Goal: Transaction & Acquisition: Purchase product/service

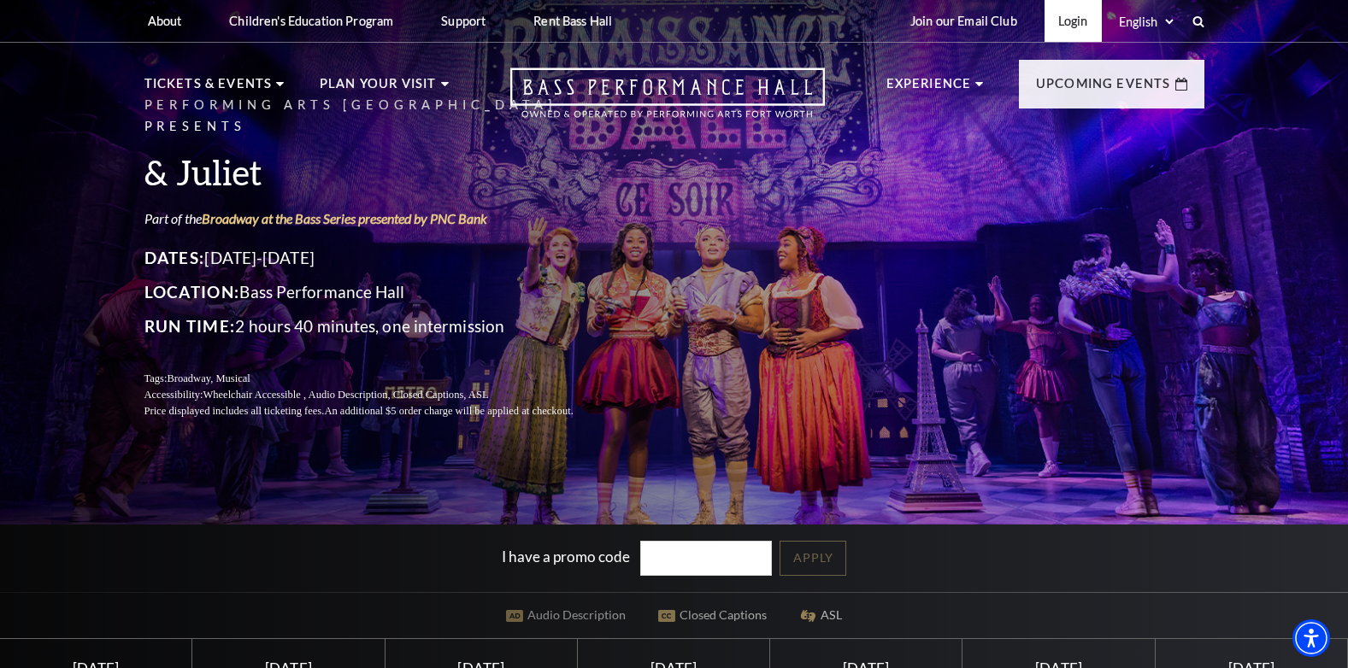
click at [1087, 25] on link "Login" at bounding box center [1072, 21] width 57 height 42
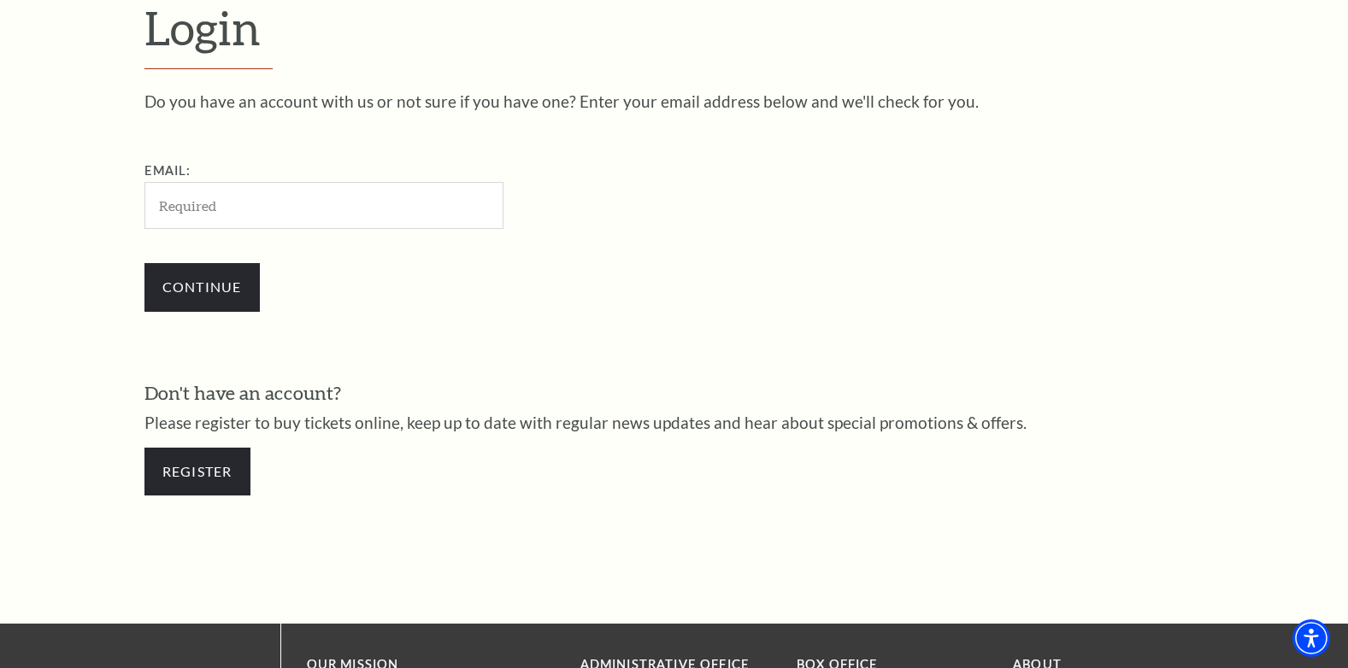
click at [321, 210] on input "Email:" at bounding box center [323, 205] width 359 height 47
type input "xrayamanda@yahoo.com"
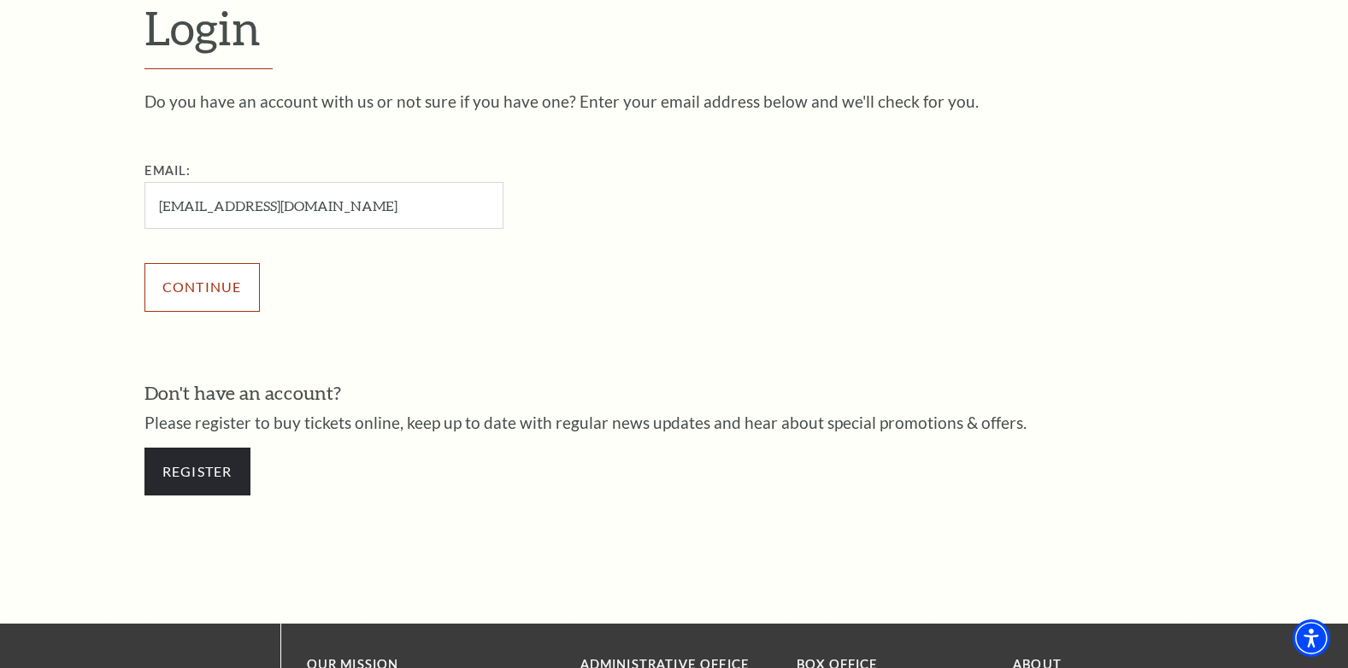
click at [217, 289] on input "Continue" at bounding box center [201, 287] width 115 height 48
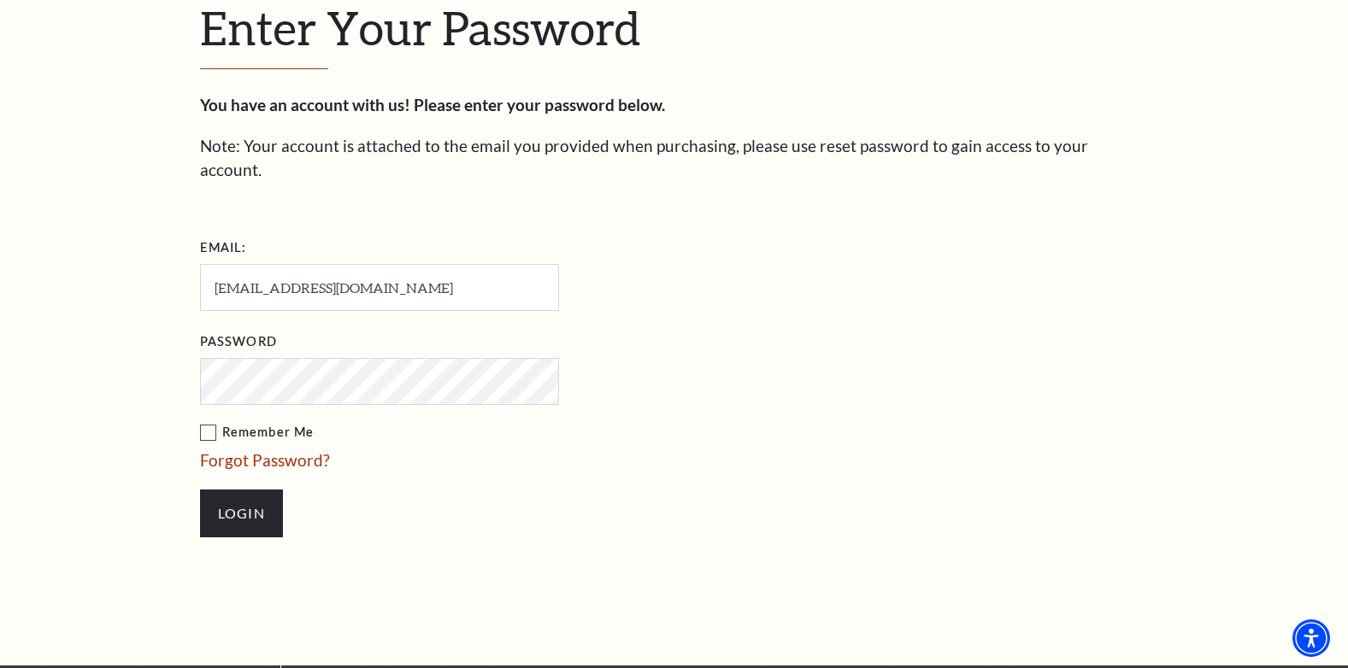
click at [200, 490] on input "Login" at bounding box center [241, 514] width 83 height 48
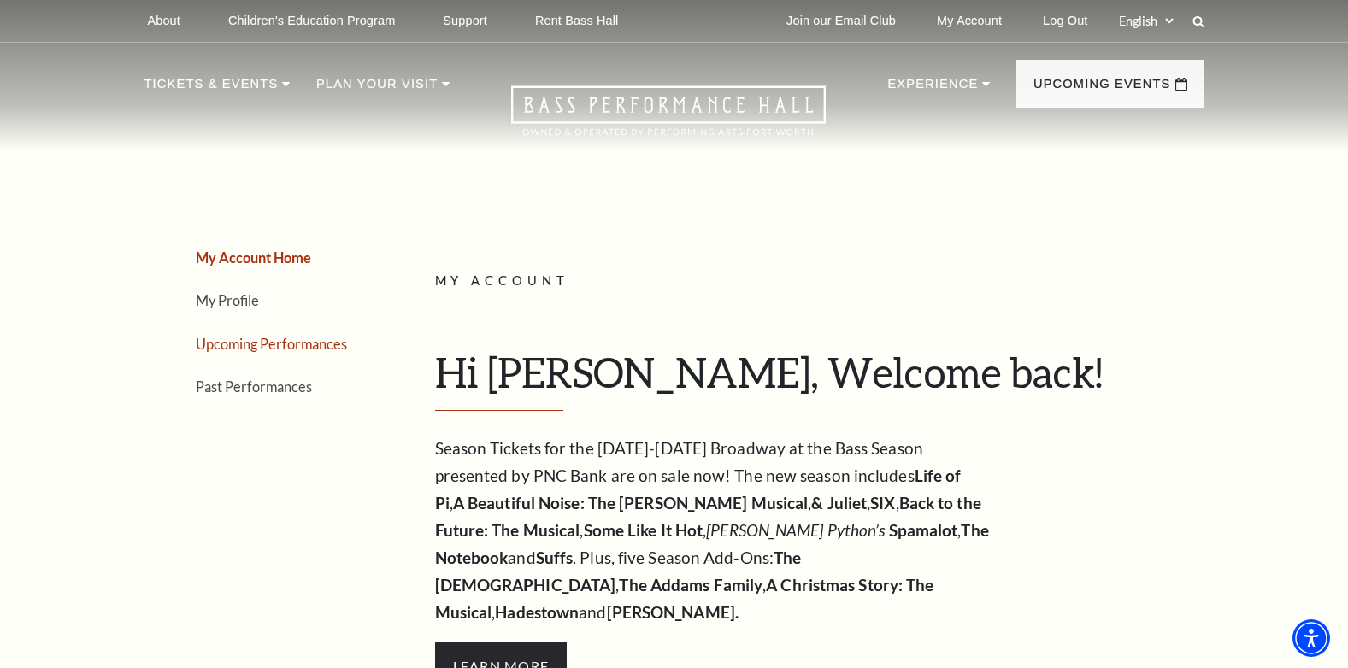
click at [280, 340] on link "Upcoming Performances" at bounding box center [271, 344] width 151 height 16
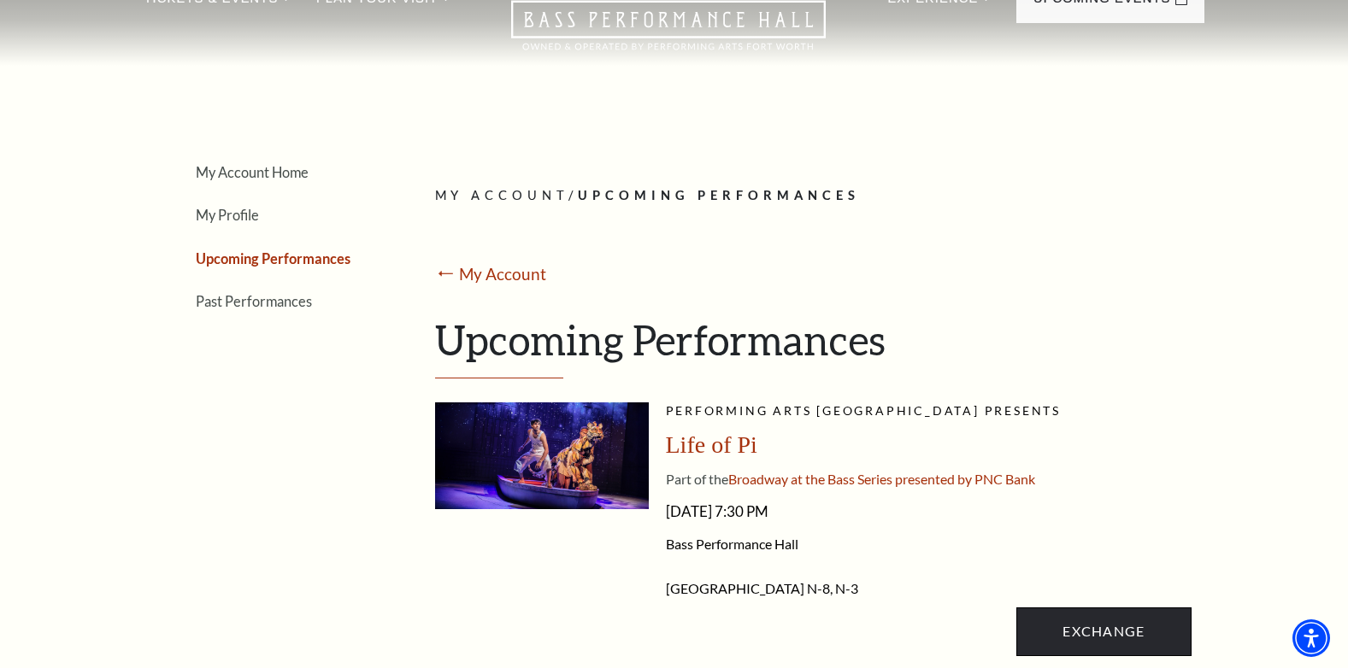
scroll to position [171, 0]
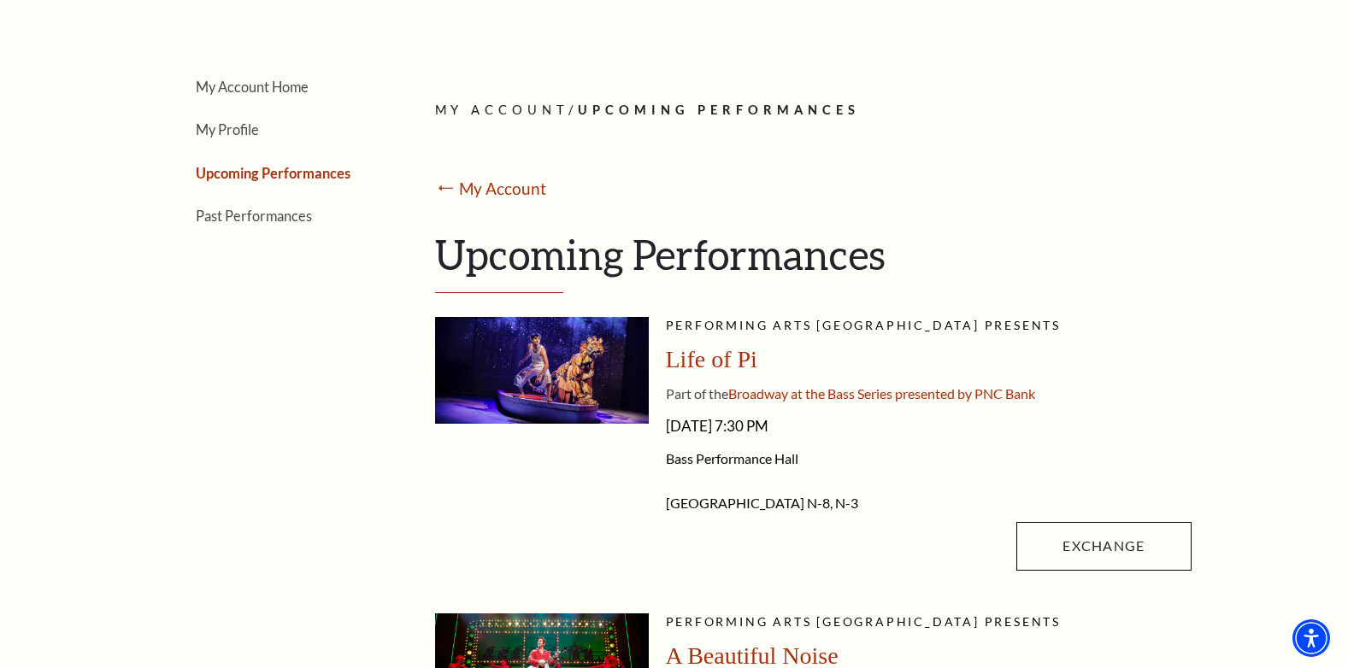
click at [1120, 550] on link "Exchange" at bounding box center [1103, 546] width 174 height 48
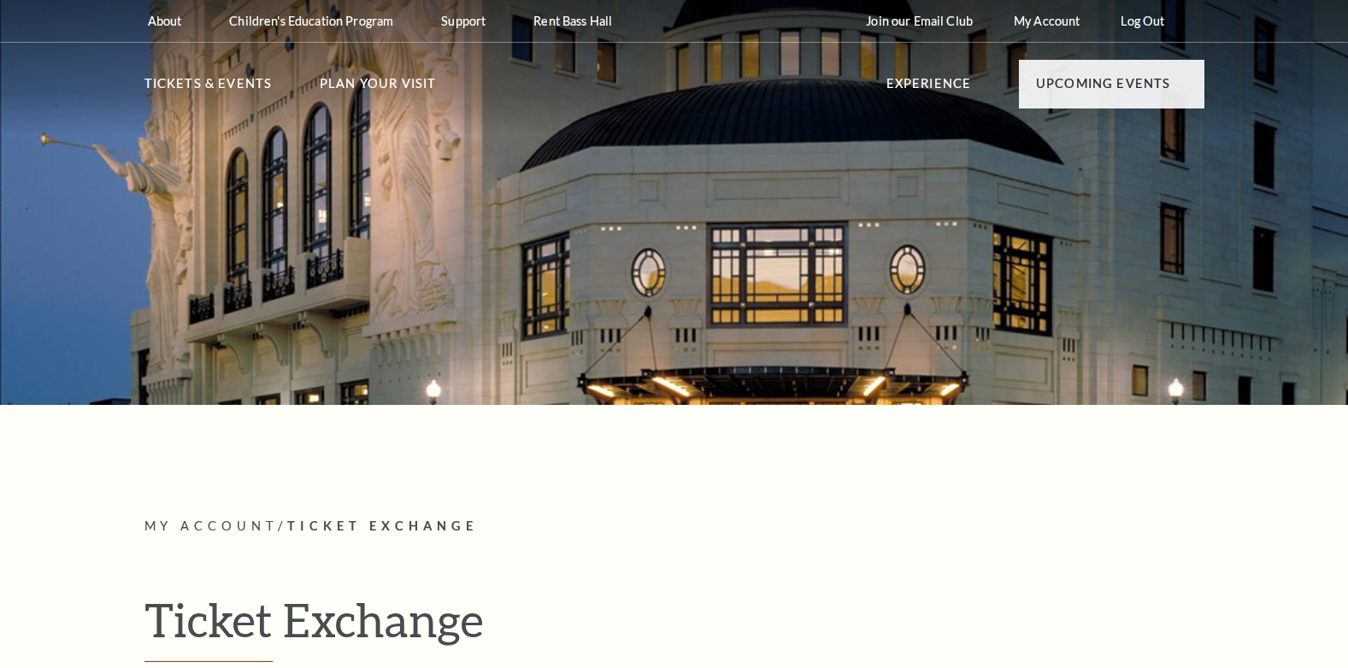
radio input "true"
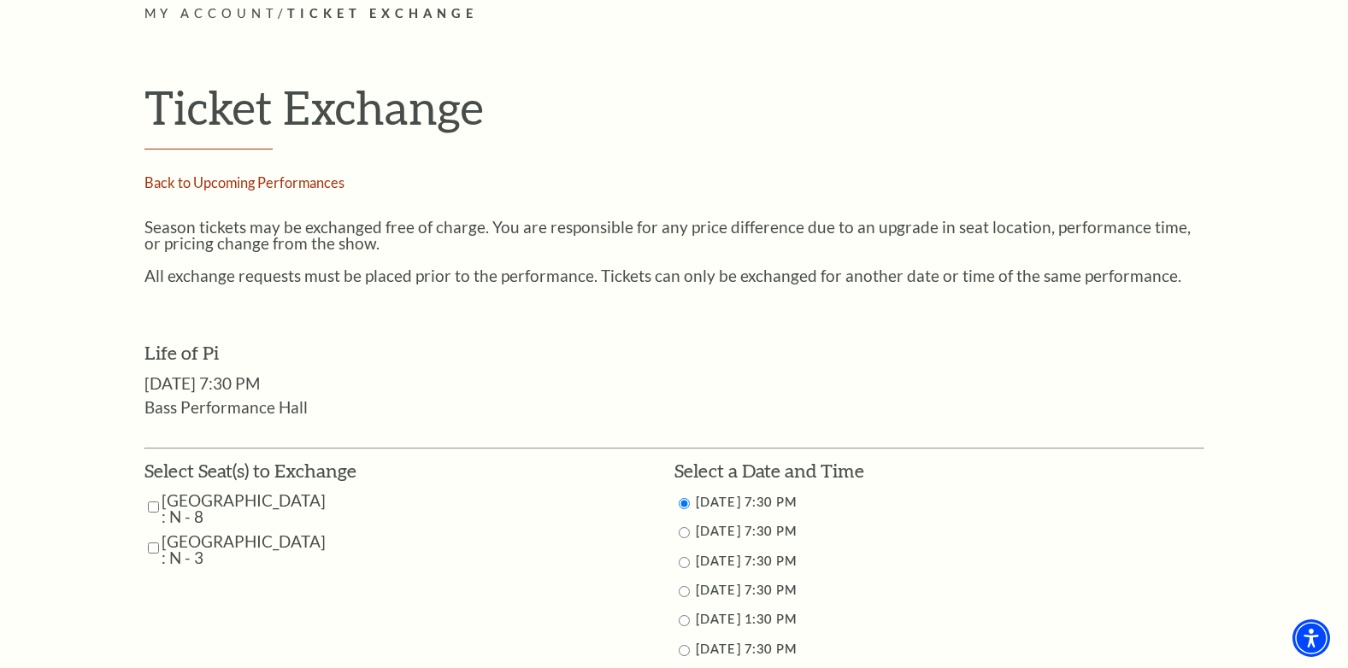
scroll to position [684, 0]
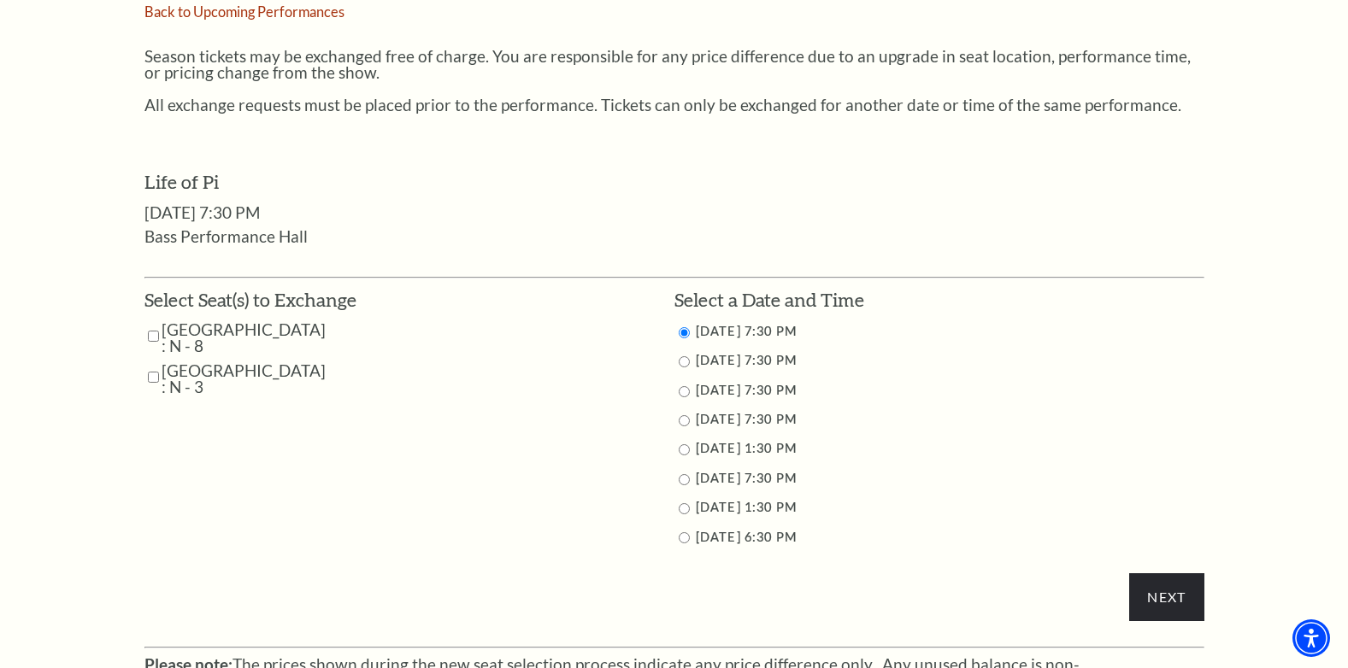
click at [683, 424] on input "9/26/2025 7:30 PM" at bounding box center [684, 420] width 11 height 11
radio input "true"
click at [1160, 597] on input "Next" at bounding box center [1166, 597] width 74 height 48
drag, startPoint x: 152, startPoint y: 336, endPoint x: 155, endPoint y: 356, distance: 20.7
click at [152, 338] on input "Box Tier Center : N - 8" at bounding box center [153, 336] width 11 height 30
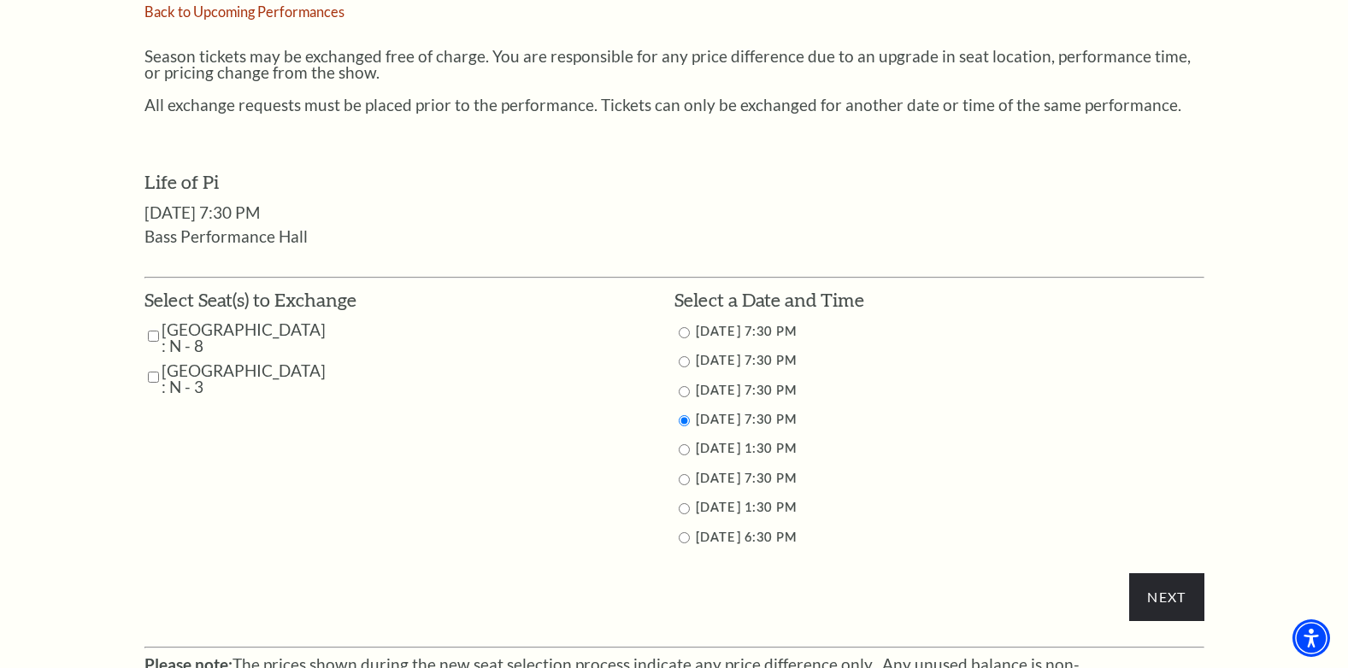
checkbox input "true"
click at [158, 379] on input "Box Tier Center : N - 3" at bounding box center [153, 377] width 11 height 30
checkbox input "true"
click at [1150, 599] on input "Next" at bounding box center [1166, 597] width 74 height 48
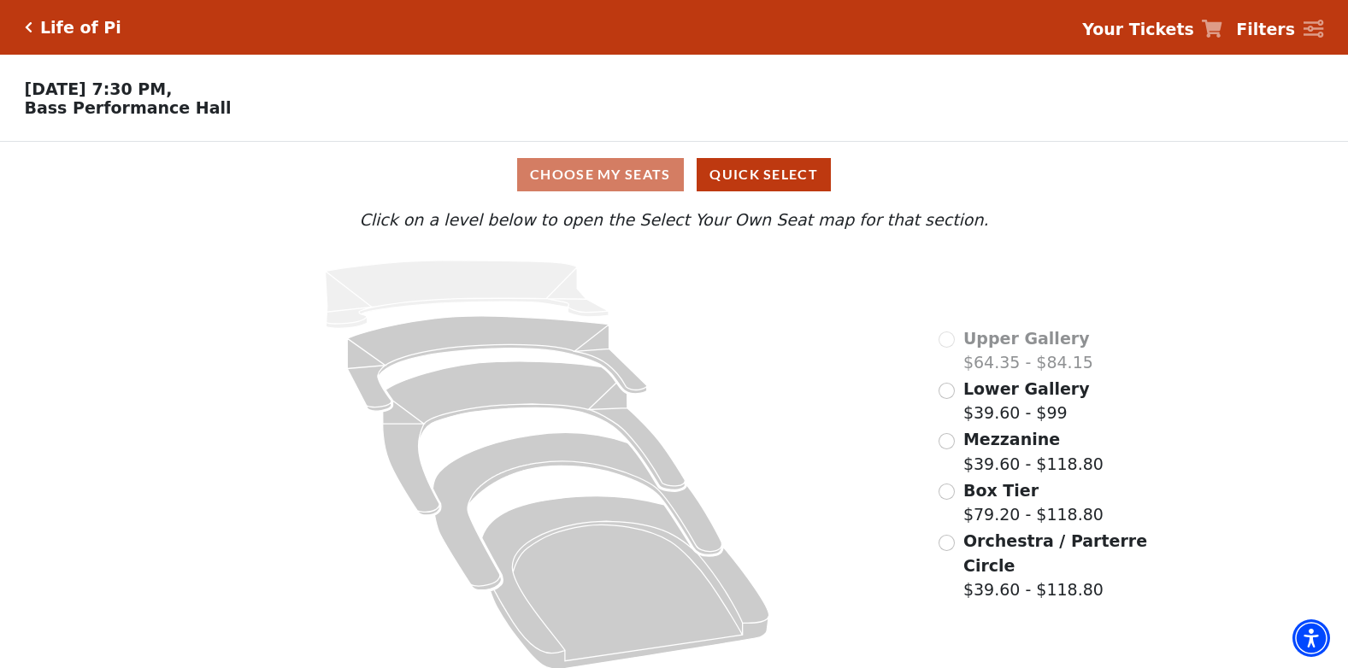
scroll to position [21, 0]
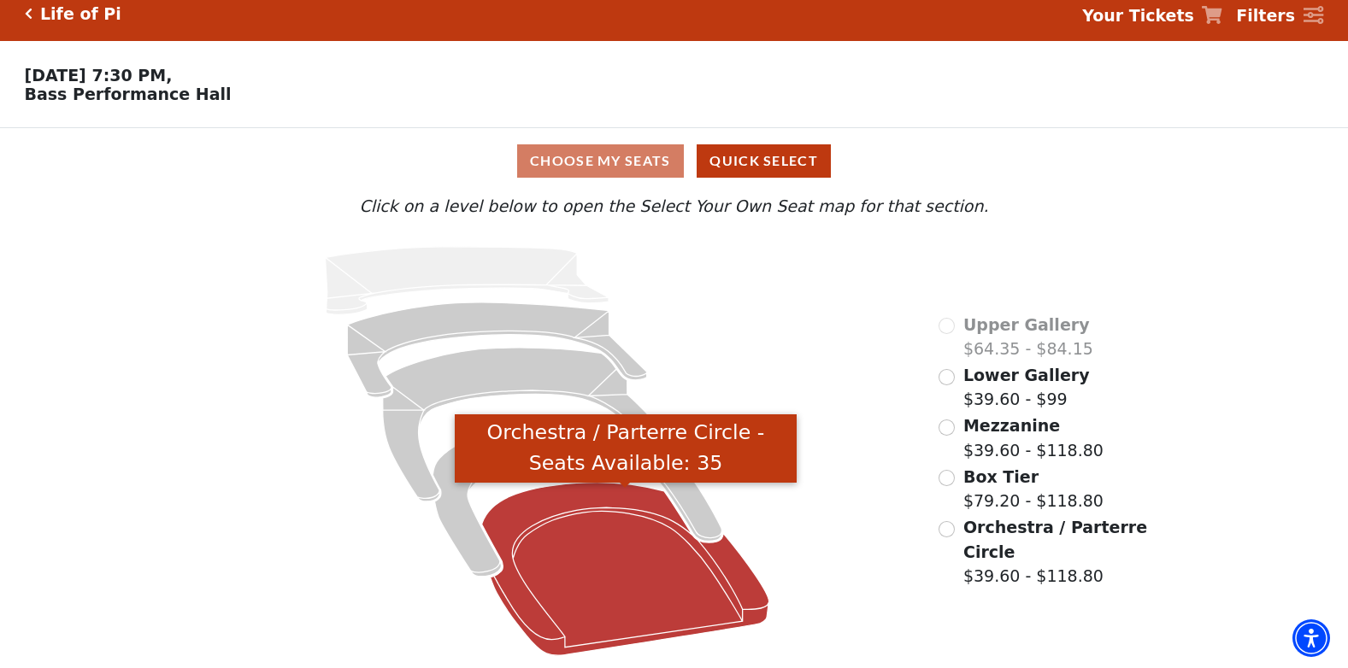
click at [630, 544] on icon "Orchestra / Parterre Circle - Seats Available: 35" at bounding box center [625, 570] width 287 height 174
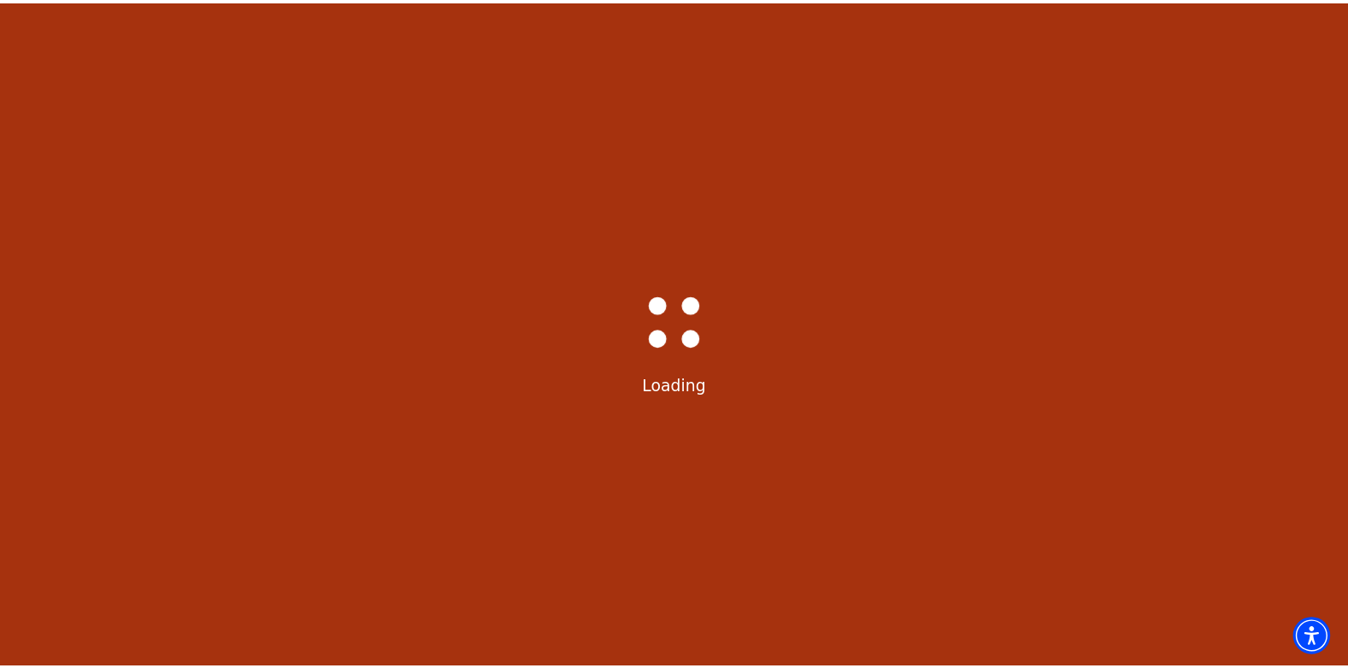
scroll to position [79, 0]
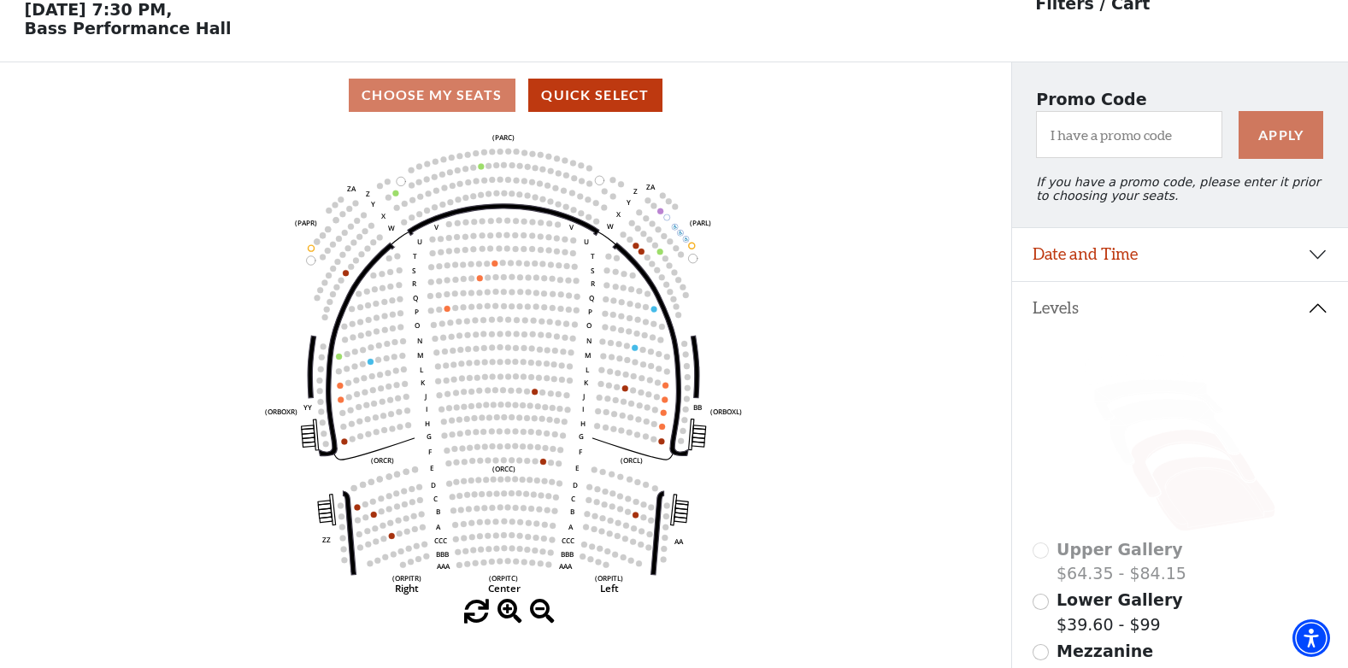
click at [1177, 456] on icon at bounding box center [1193, 464] width 124 height 68
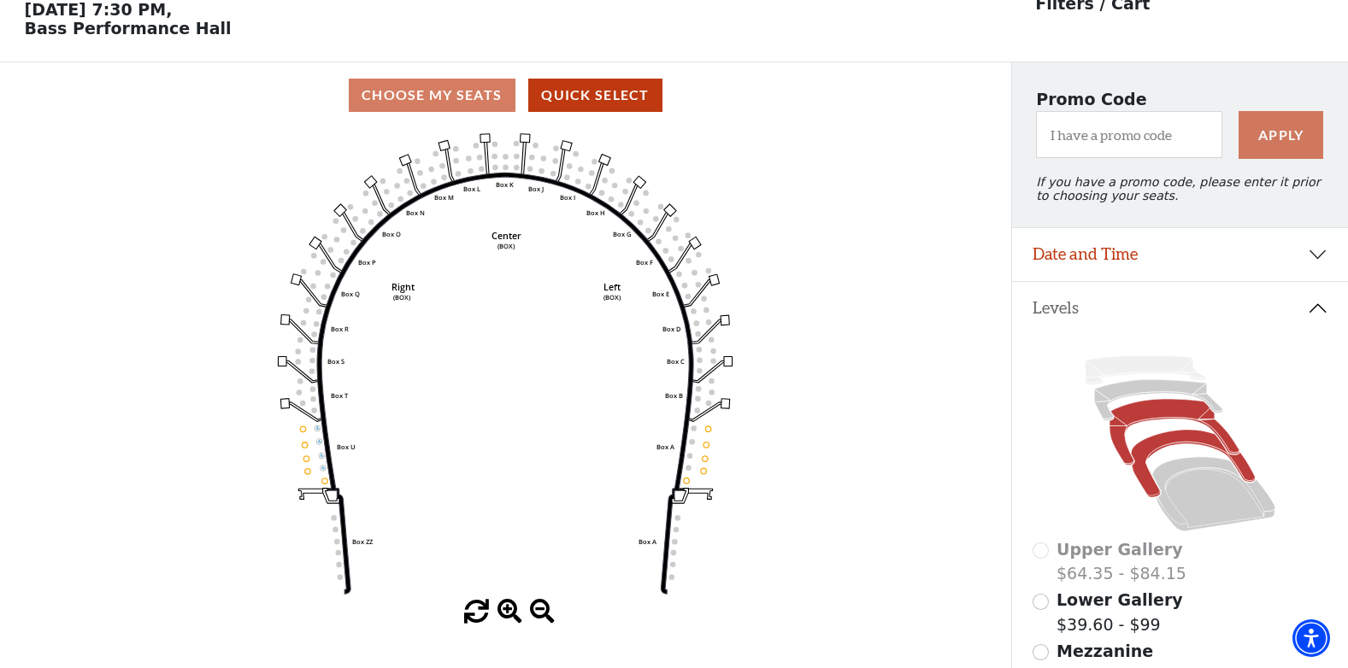
click at [1152, 422] on icon at bounding box center [1174, 433] width 130 height 66
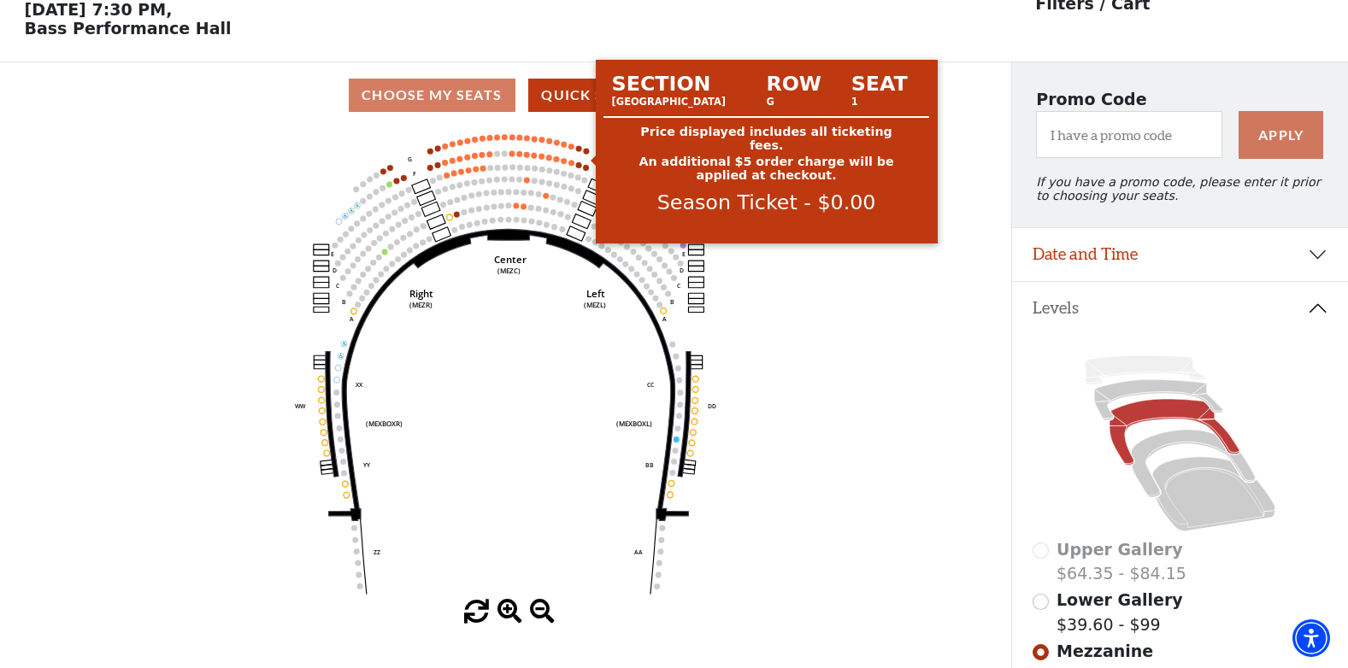
click at [585, 154] on circle at bounding box center [587, 151] width 6 height 6
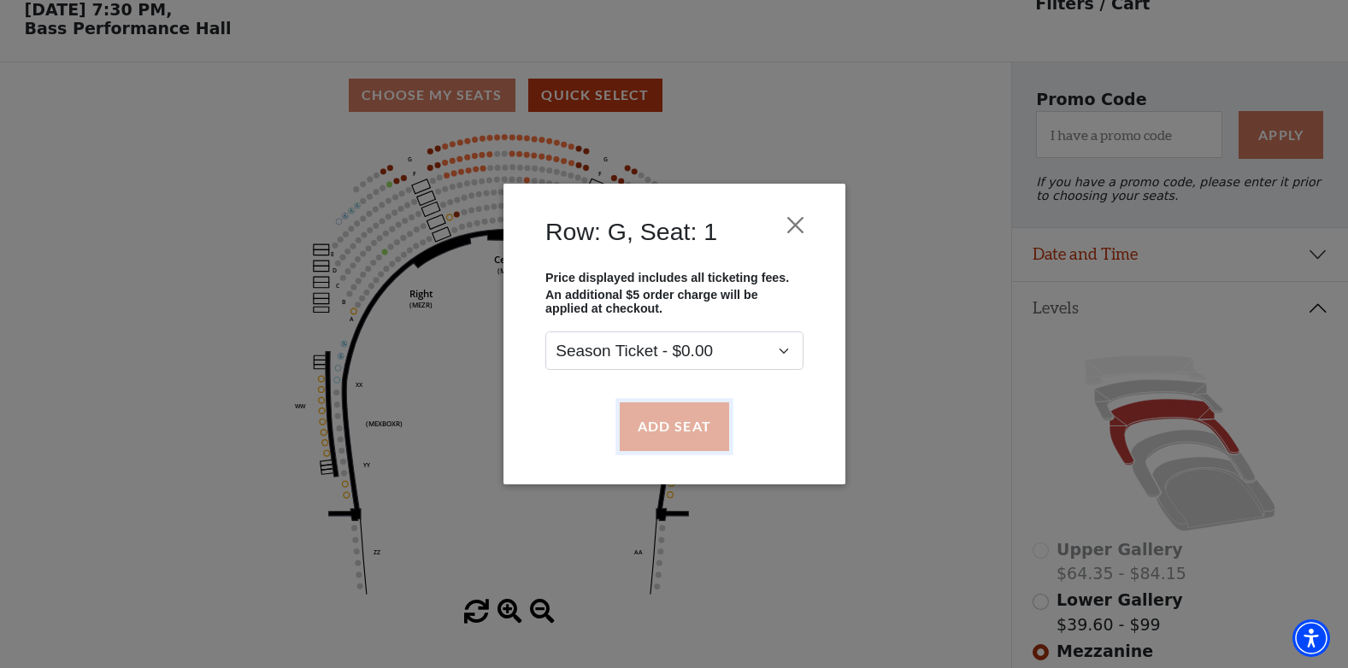
drag, startPoint x: 691, startPoint y: 430, endPoint x: 684, endPoint y: 406, distance: 25.1
click at [690, 426] on button "Add Seat" at bounding box center [673, 427] width 109 height 48
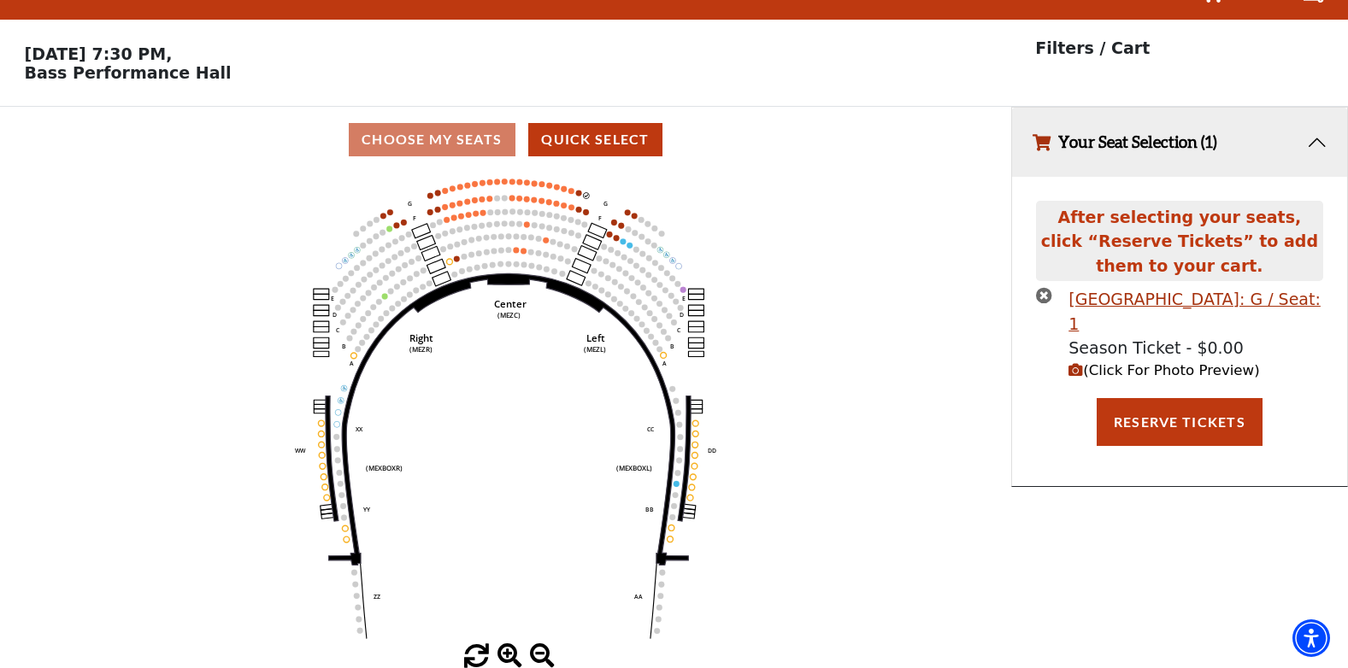
scroll to position [0, 0]
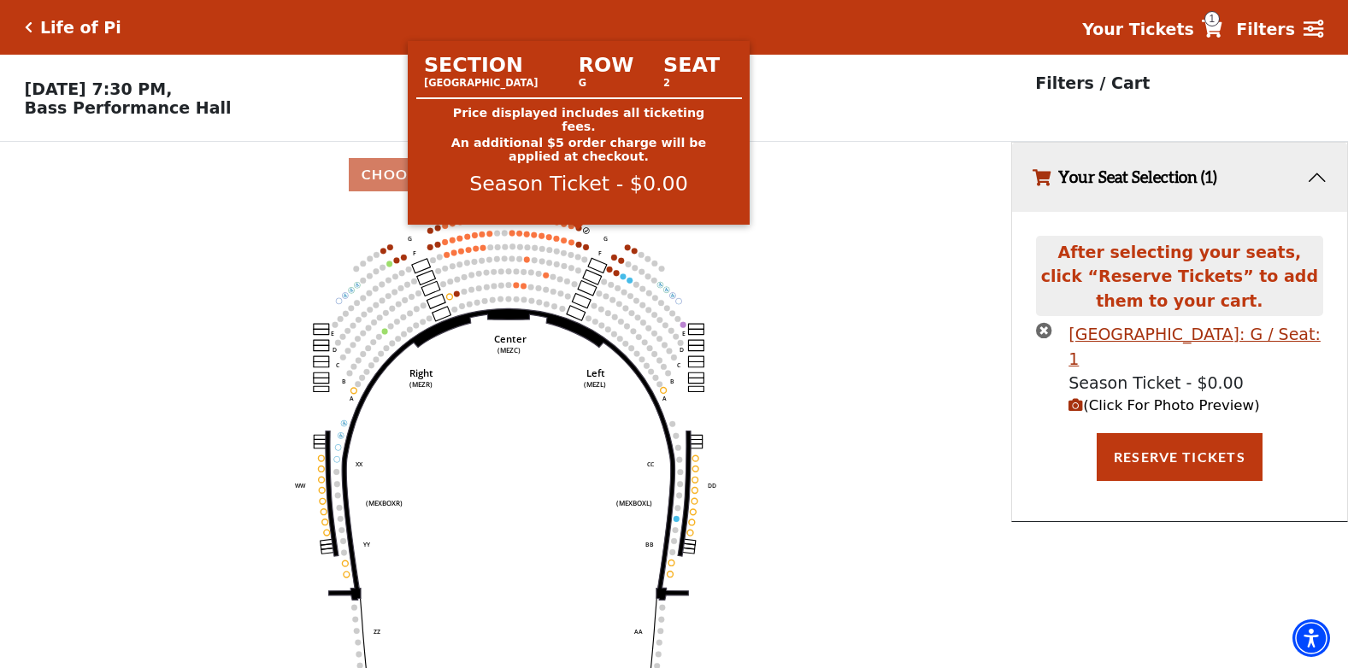
click at [577, 231] on circle at bounding box center [579, 228] width 6 height 6
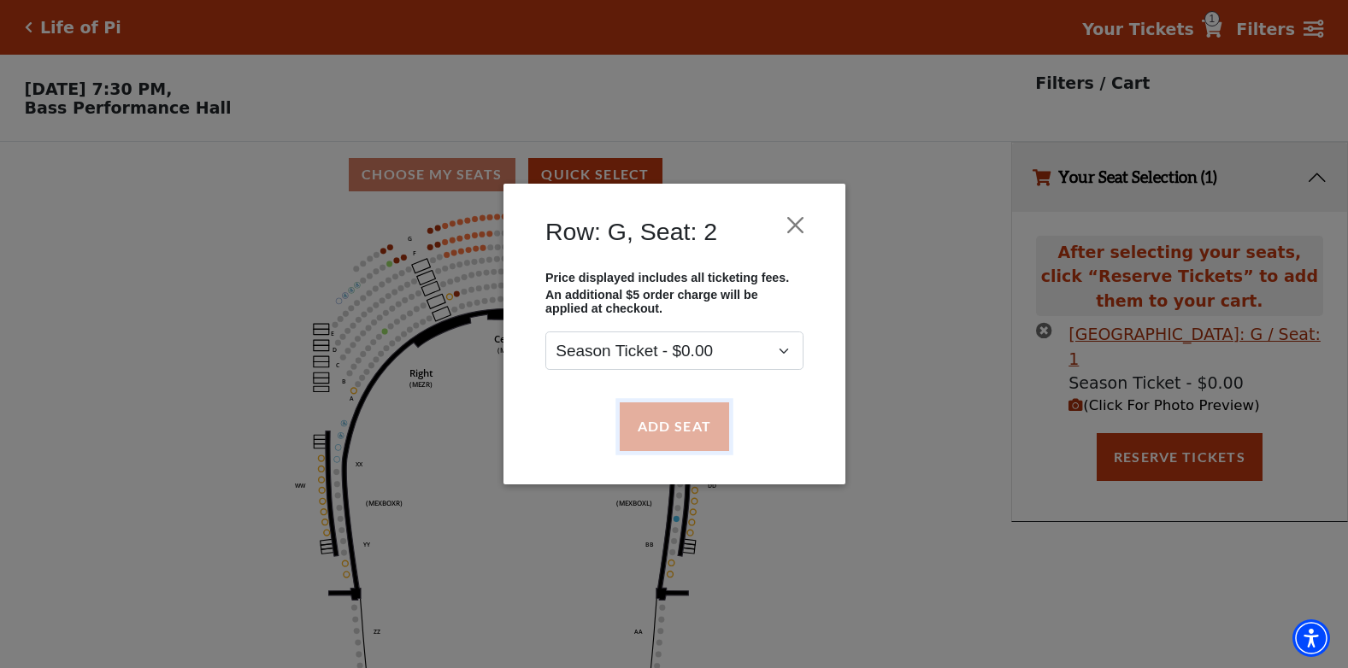
click at [671, 430] on button "Add Seat" at bounding box center [673, 427] width 109 height 48
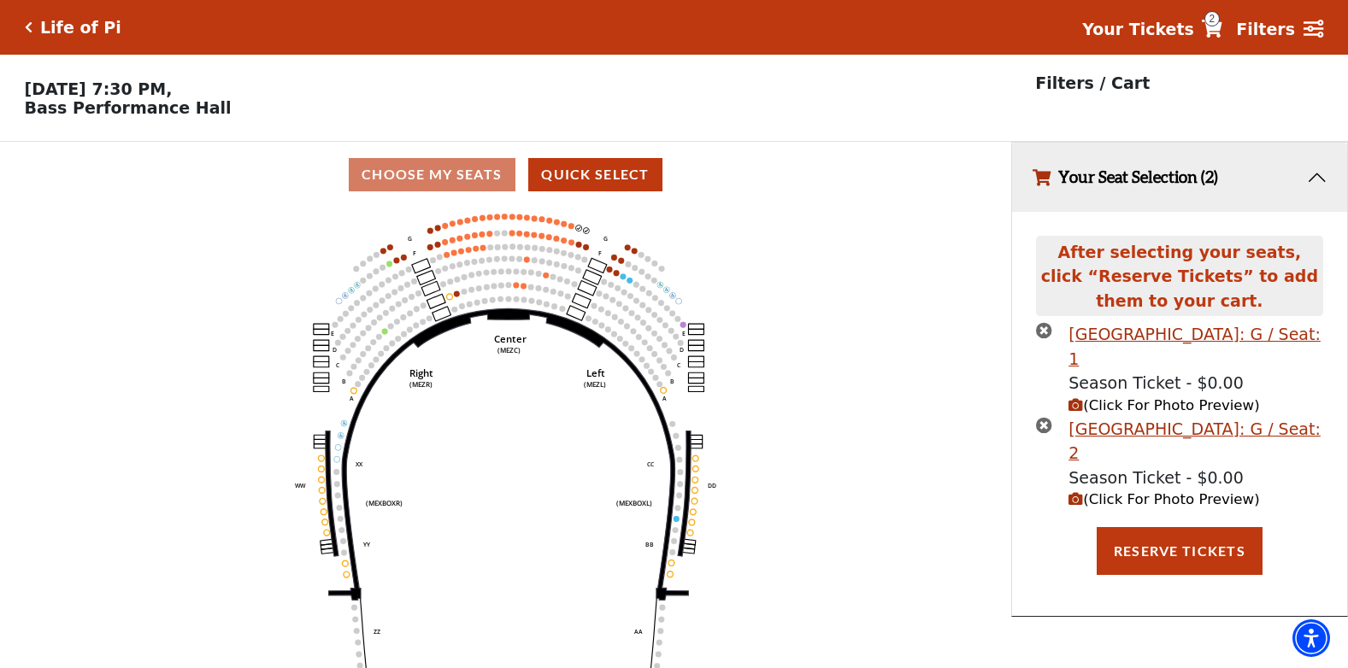
scroll to position [42, 0]
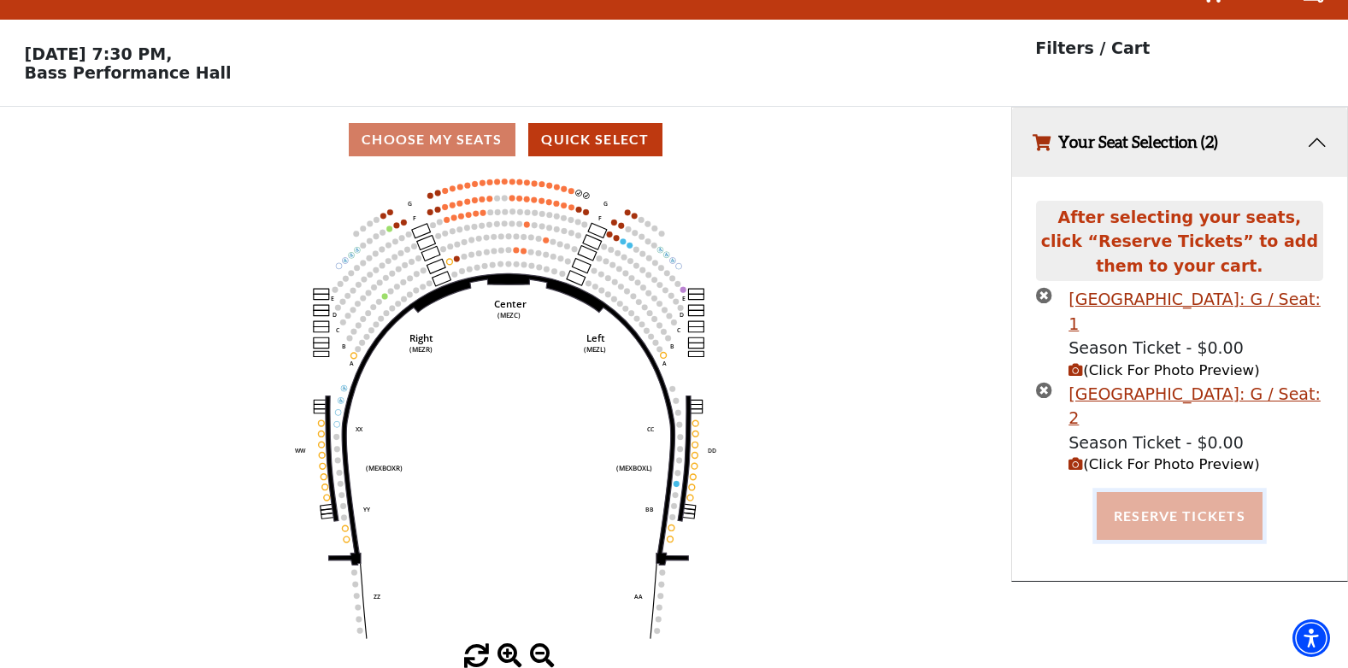
click at [1152, 492] on button "Reserve Tickets" at bounding box center [1180, 516] width 166 height 48
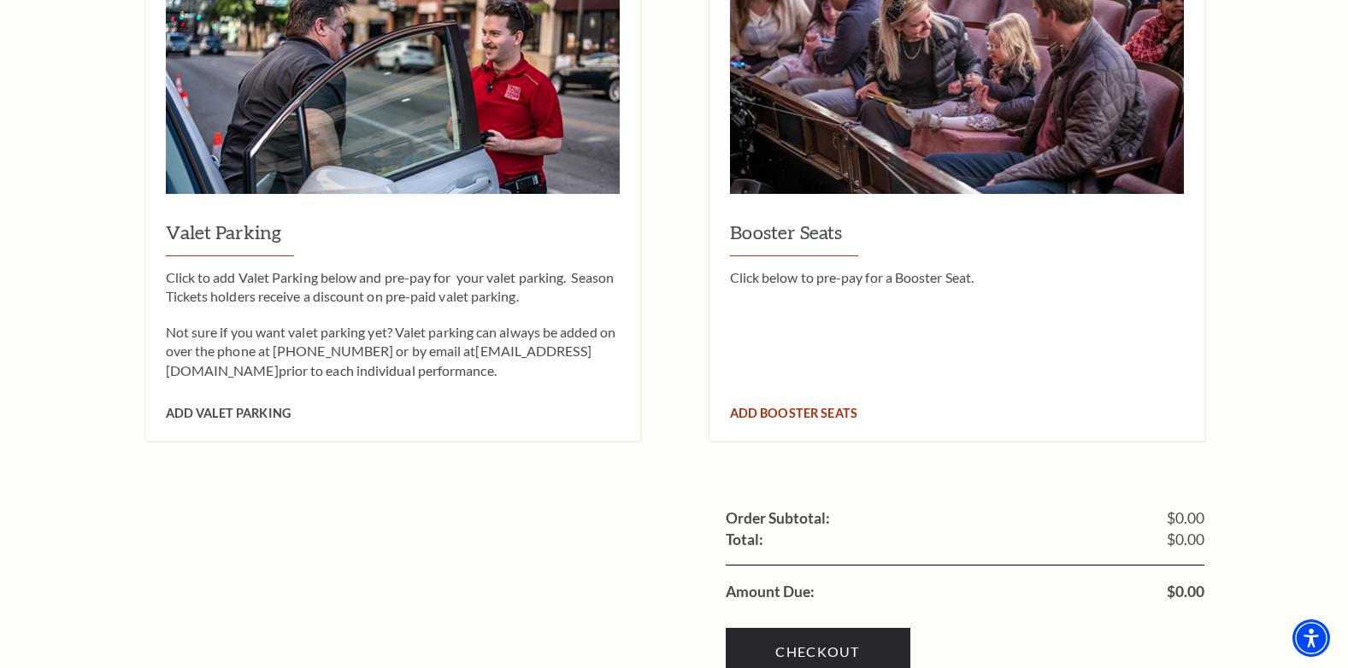
scroll to position [1795, 0]
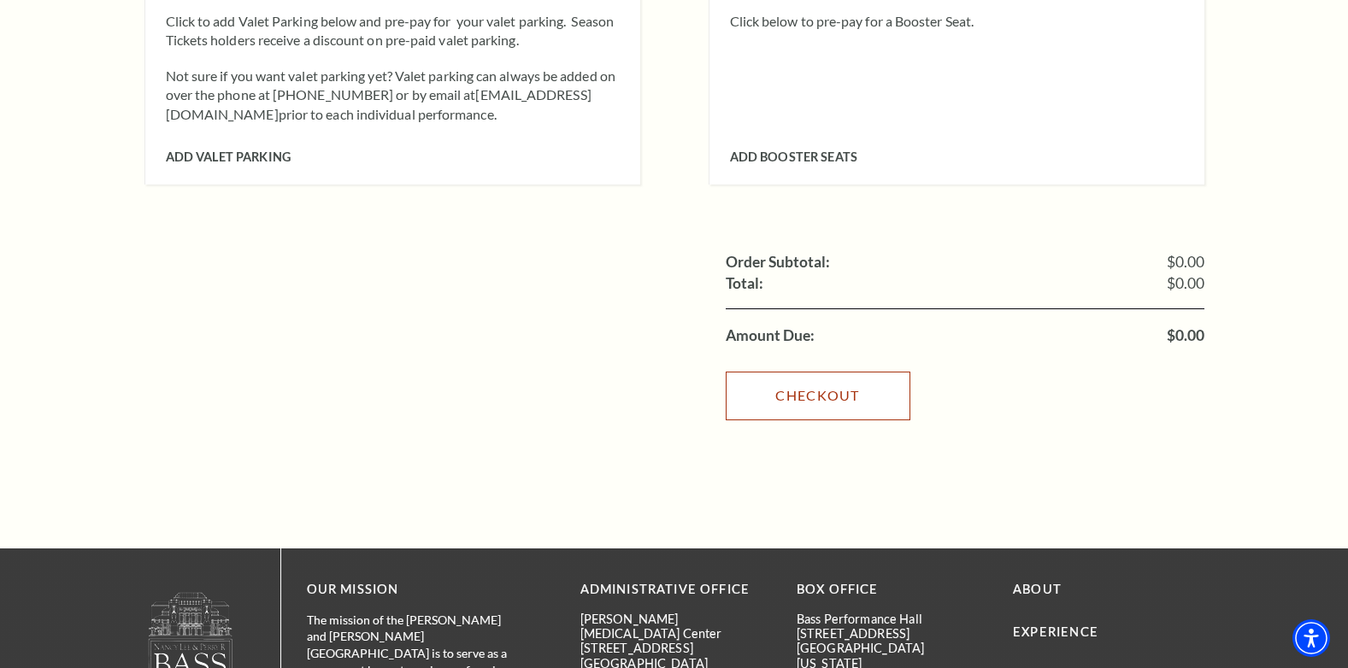
click at [810, 372] on link "Checkout" at bounding box center [818, 396] width 185 height 48
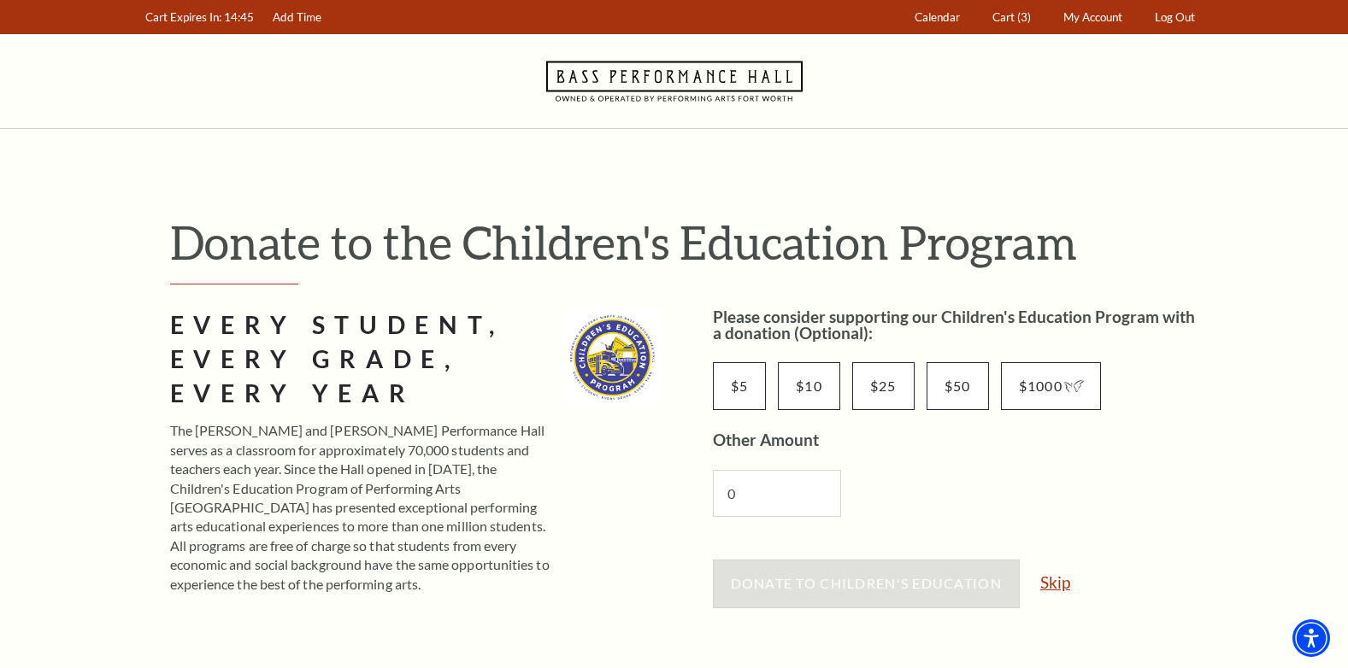
click at [1055, 579] on link "Skip" at bounding box center [1055, 582] width 30 height 16
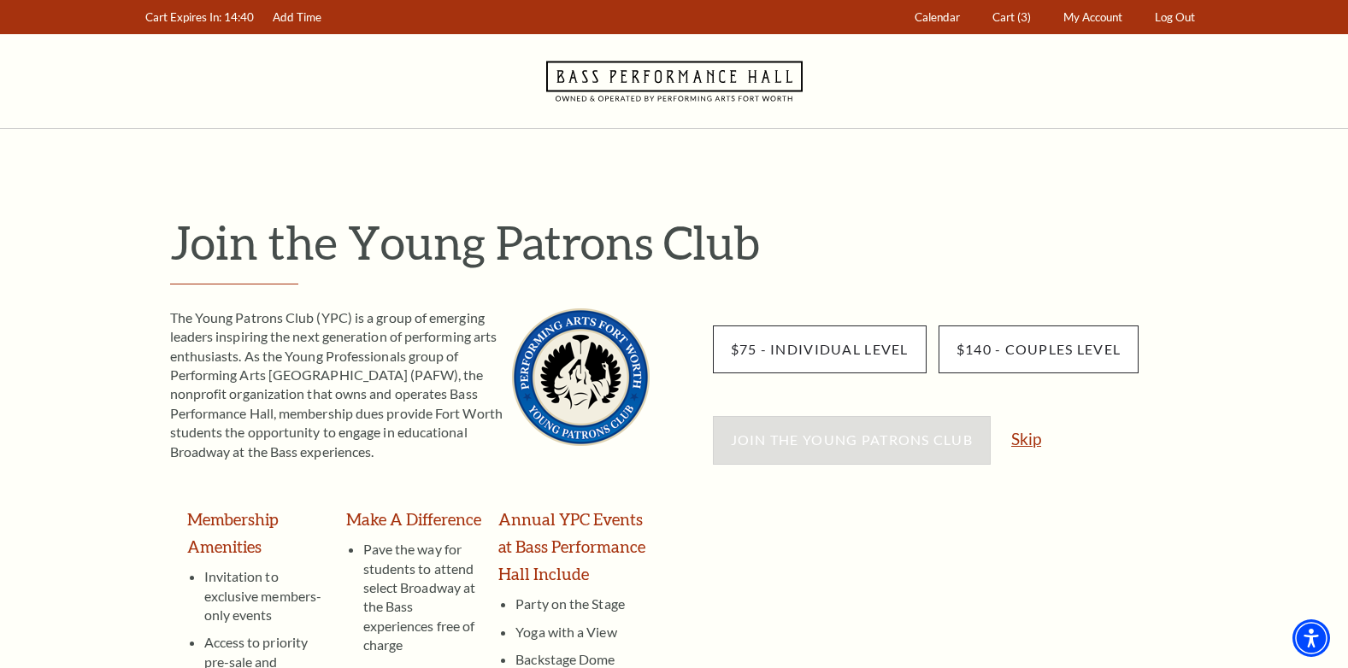
click at [1029, 440] on link "Skip" at bounding box center [1026, 439] width 30 height 16
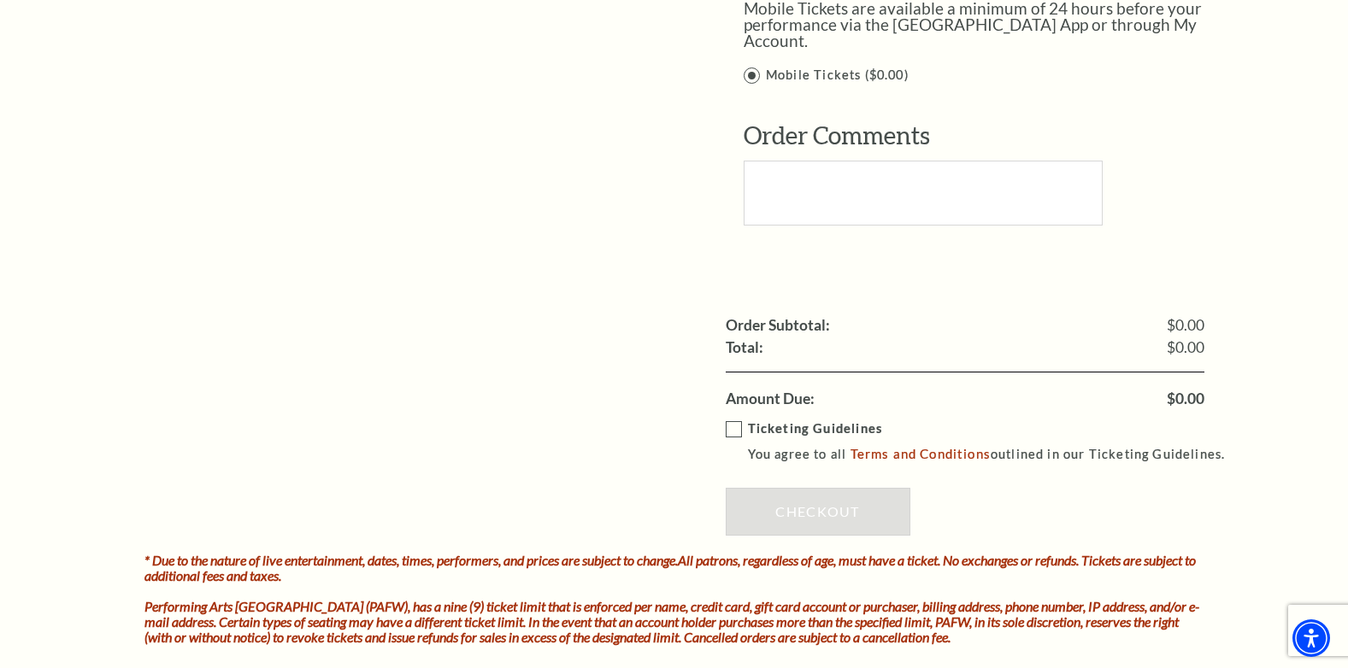
scroll to position [1538, 0]
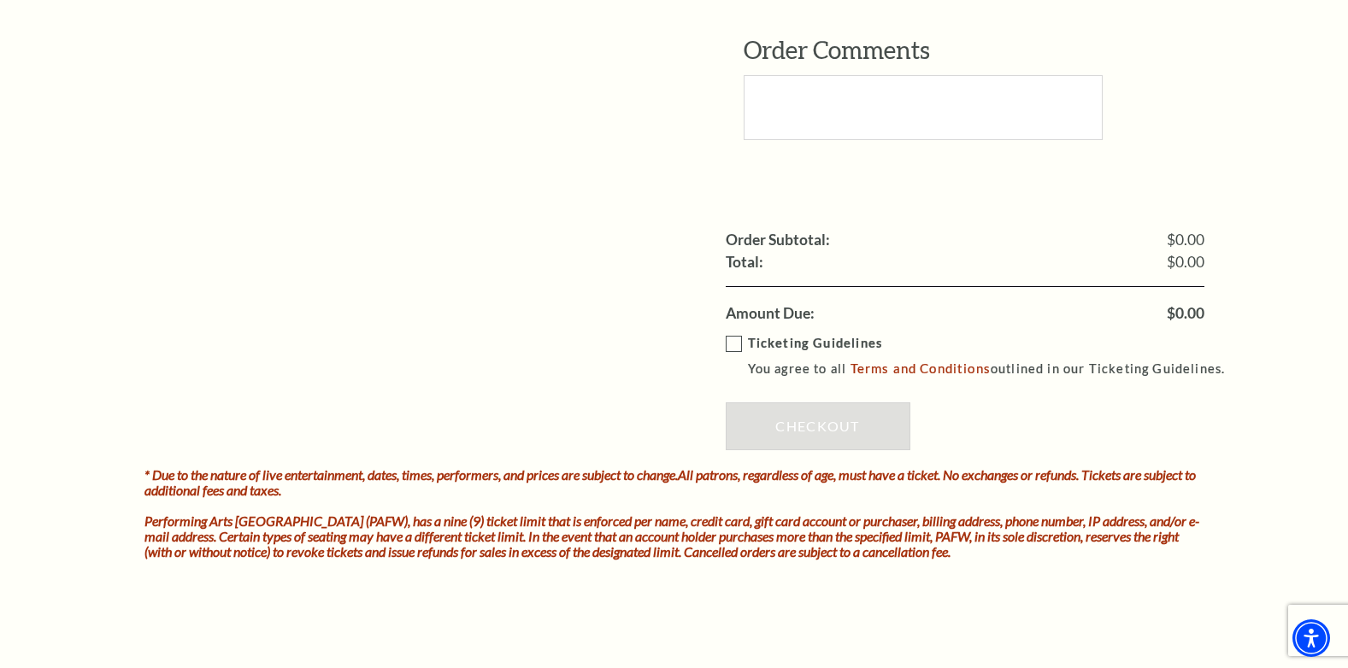
click at [731, 333] on label "Ticketing Guidelines You agree to all Terms and Conditions outlined in our Tick…" at bounding box center [983, 356] width 515 height 47
click at [0, 0] on input "Ticketing Guidelines You agree to all Terms and Conditions outlined in our Tick…" at bounding box center [0, 0] width 0 height 0
click at [838, 410] on link "Checkout" at bounding box center [818, 427] width 185 height 48
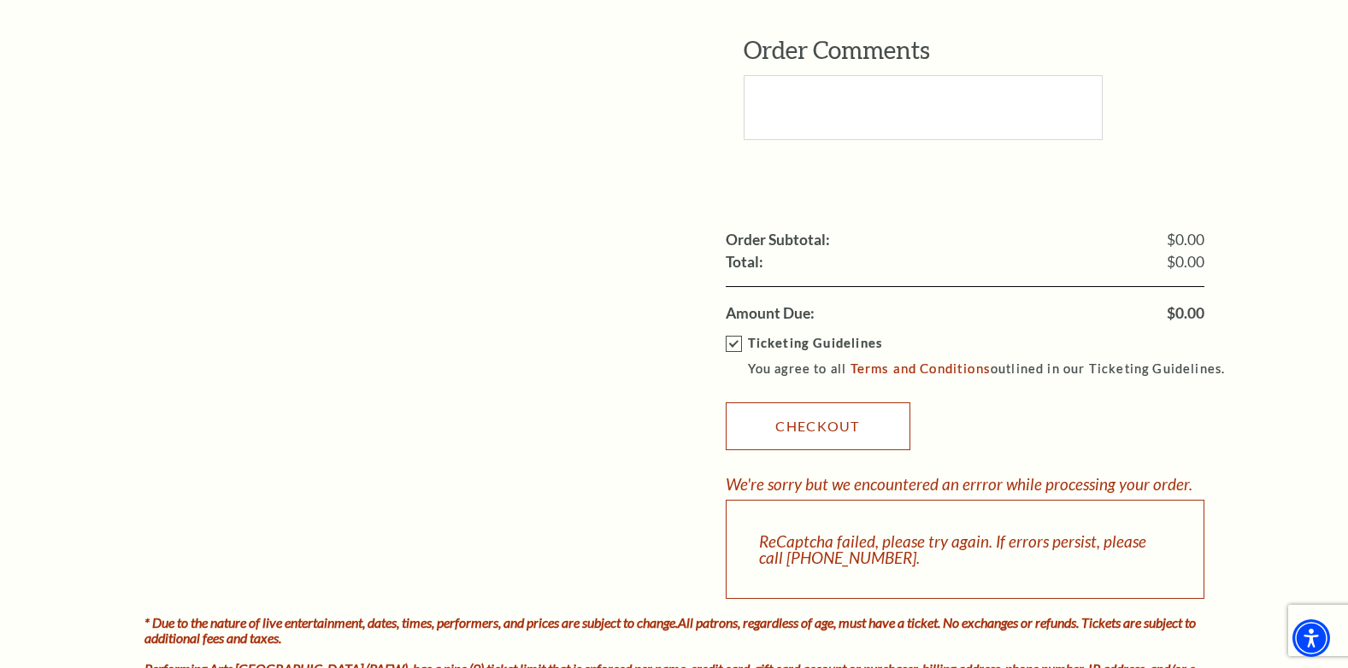
click at [842, 414] on link "Checkout" at bounding box center [818, 427] width 185 height 48
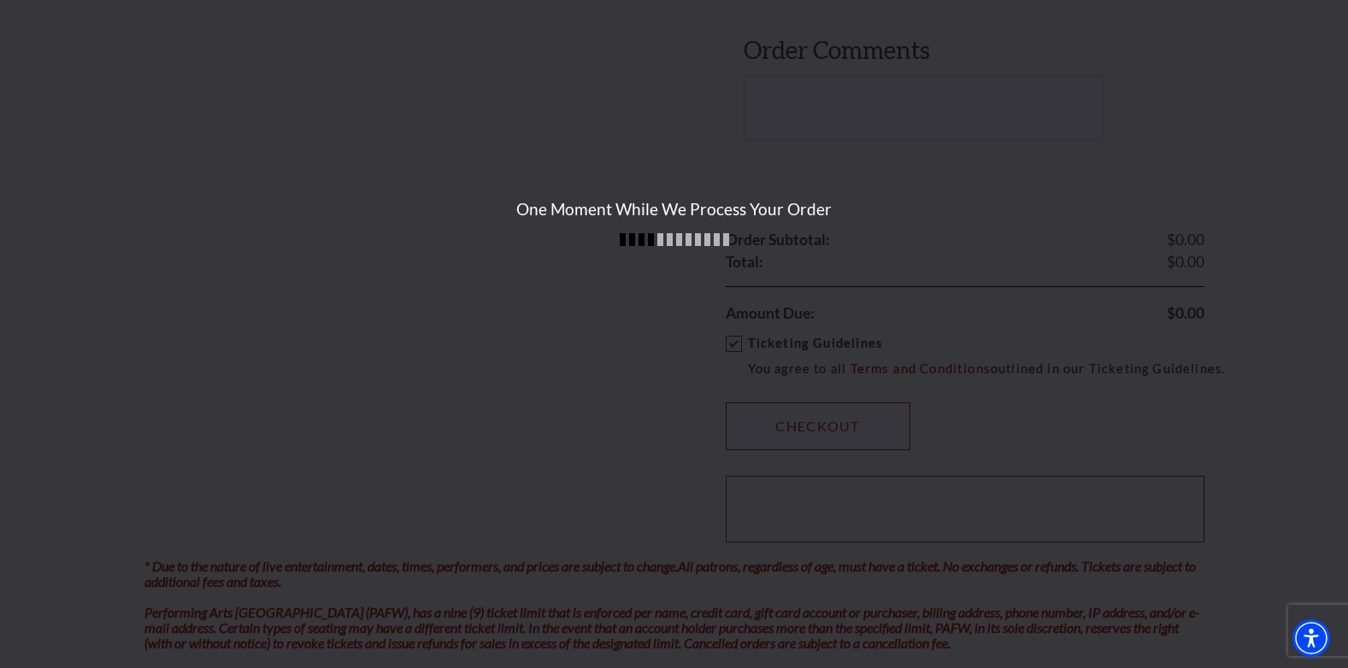
scroll to position [1795, 0]
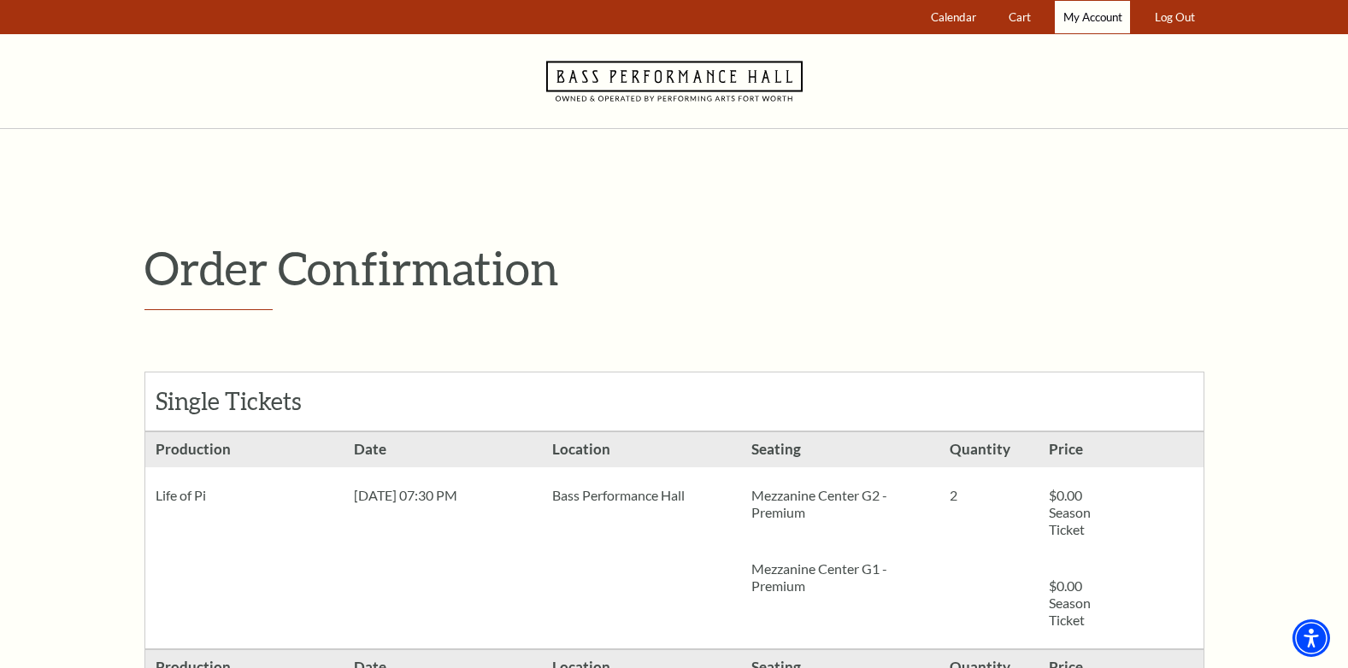
click at [1098, 17] on span "My Account" at bounding box center [1092, 17] width 59 height 14
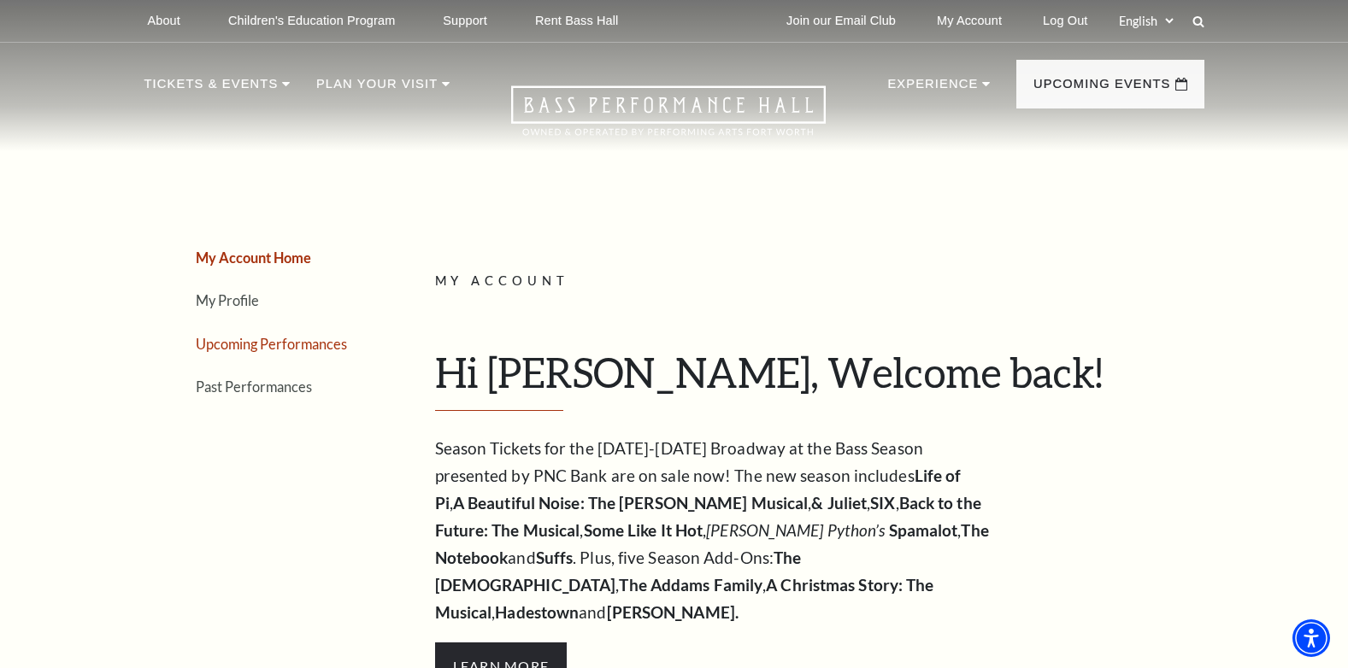
click at [292, 346] on link "Upcoming Performances" at bounding box center [271, 344] width 151 height 16
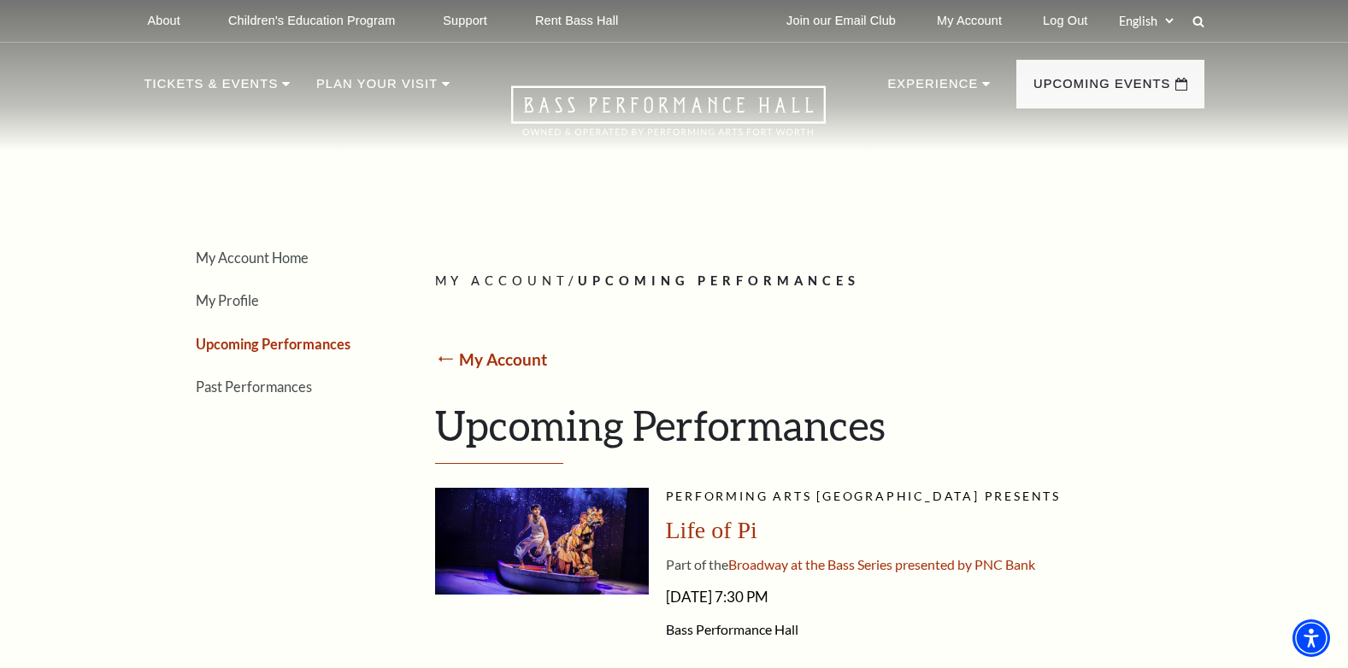
click at [466, 356] on link "My Account" at bounding box center [503, 360] width 88 height 20
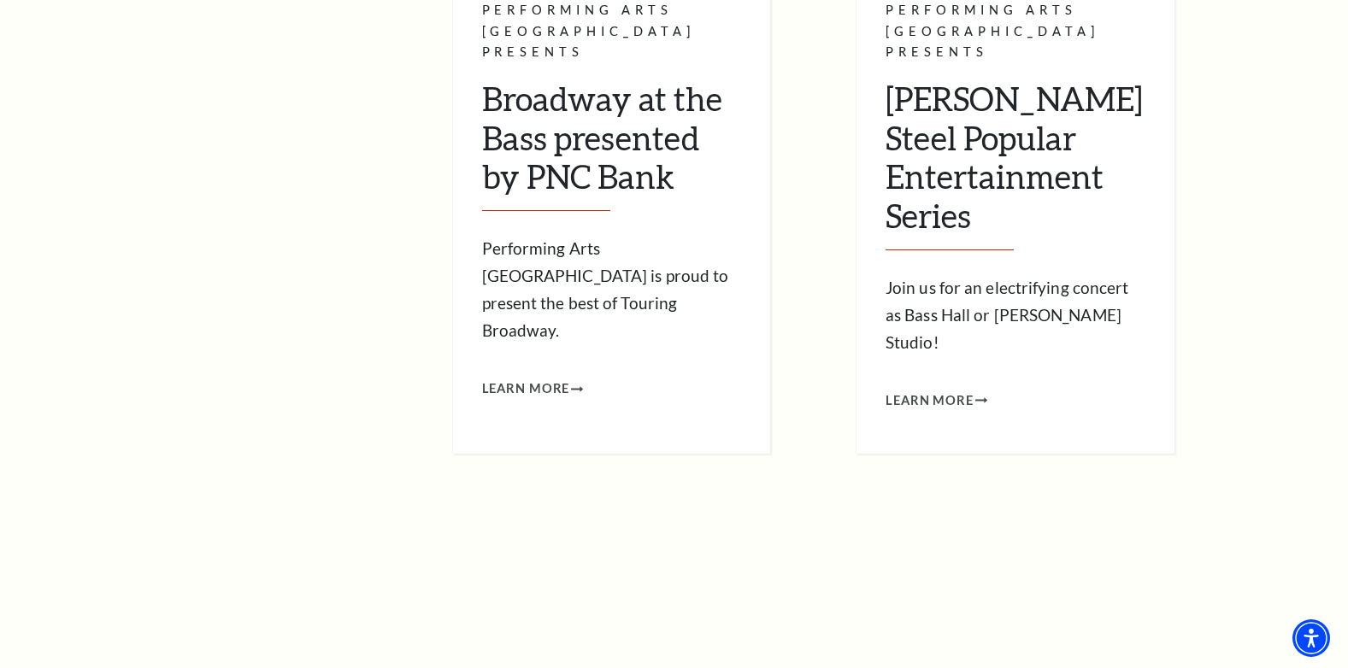
scroll to position [1348, 0]
